Goal: Register for event/course

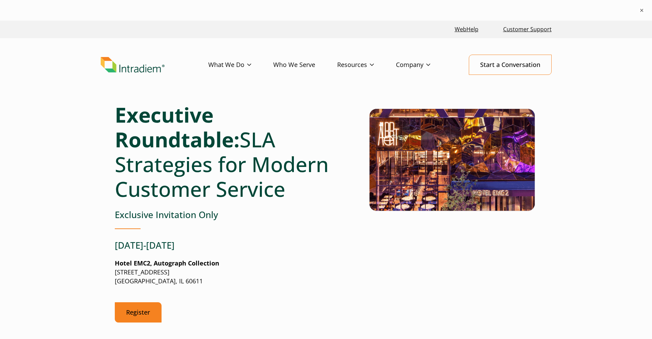
click at [140, 315] on link "Register" at bounding box center [138, 312] width 47 height 20
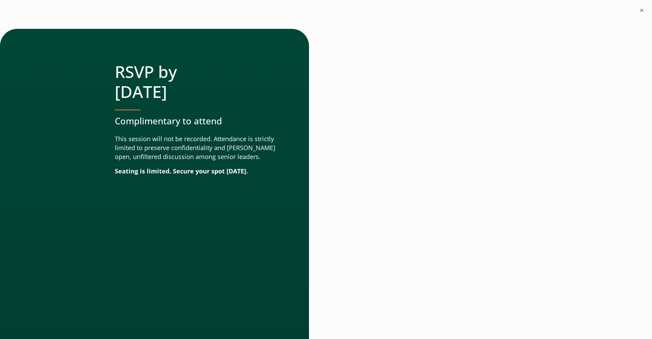
scroll to position [945, 0]
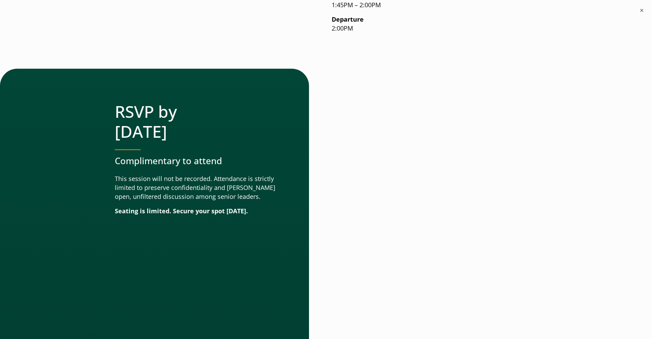
click at [537, 302] on div at bounding box center [431, 302] width 211 height 467
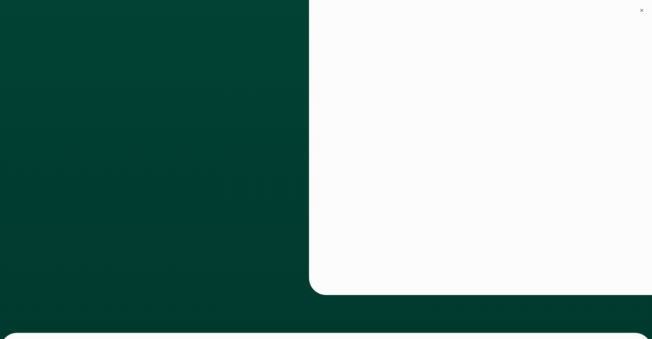
scroll to position [1151, 0]
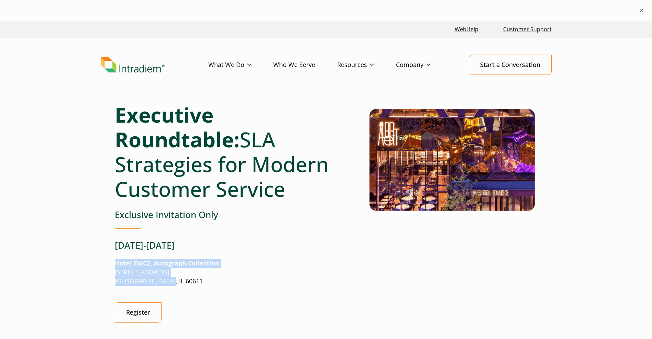
drag, startPoint x: 168, startPoint y: 281, endPoint x: 116, endPoint y: 265, distance: 54.2
click at [116, 265] on p "Hotel EMC2, Autograph Collection 228 E Ontario Street Chicago, IL 60611" at bounding box center [230, 272] width 230 height 27
copy p "Hotel EMC2, Autograph Collection 228 E Ontario Street Chicago, IL 60611"
